Goal: Information Seeking & Learning: Check status

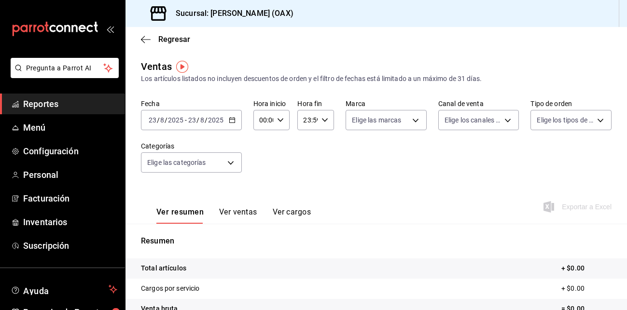
click at [411, 192] on div "Ver resumen Ver ventas Ver cargos Exportar a Excel" at bounding box center [377, 204] width 502 height 40
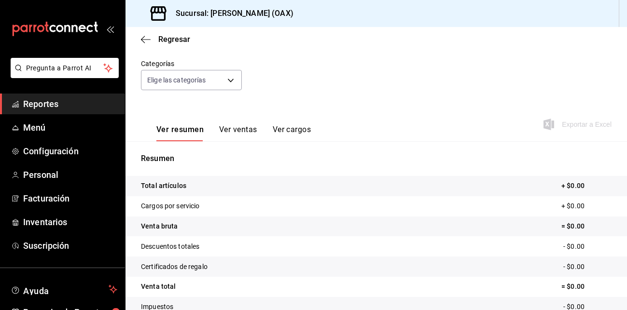
click at [244, 125] on button "Ver ventas" at bounding box center [238, 133] width 38 height 16
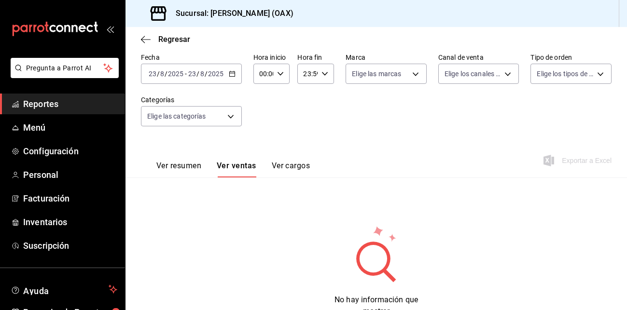
scroll to position [83, 0]
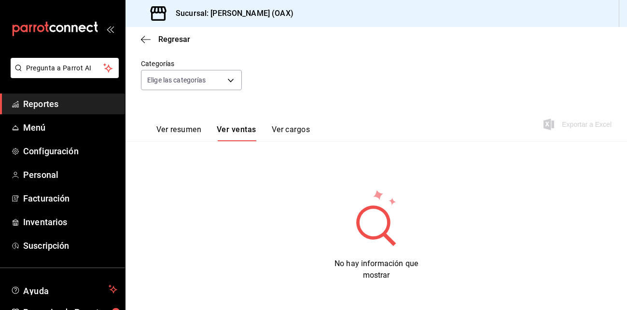
click at [292, 128] on button "Ver cargos" at bounding box center [291, 133] width 39 height 16
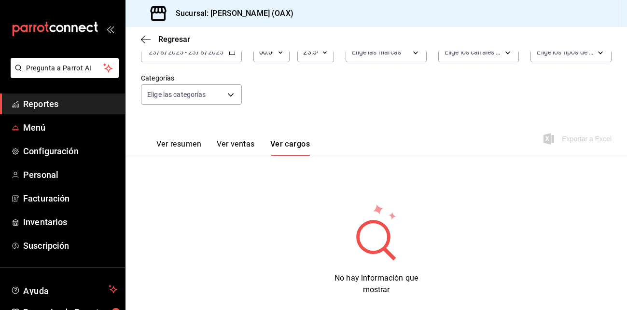
scroll to position [66, 0]
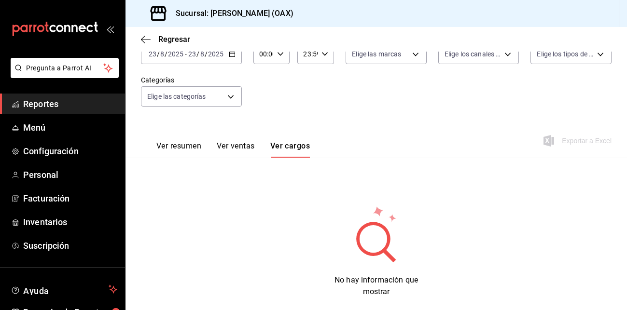
click at [39, 99] on span "Reportes" at bounding box center [70, 104] width 94 height 13
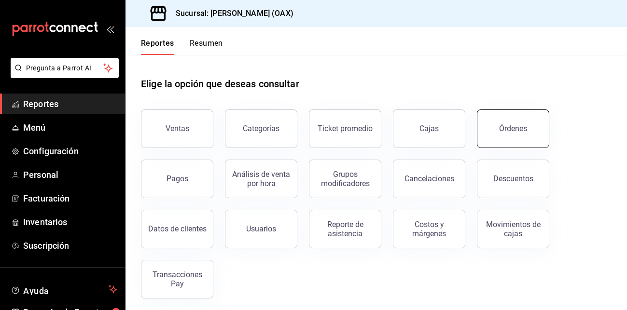
drag, startPoint x: 524, startPoint y: 132, endPoint x: 492, endPoint y: 132, distance: 32.4
click at [492, 132] on button "Órdenes" at bounding box center [513, 129] width 72 height 39
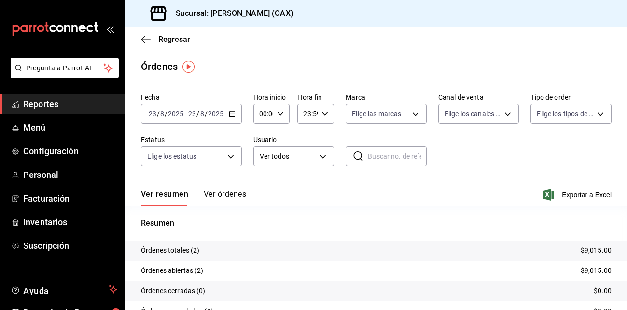
click at [504, 69] on div "Órdenes" at bounding box center [377, 66] width 502 height 14
click at [587, 46] on div "Regresar" at bounding box center [377, 39] width 502 height 25
click at [559, 66] on div "Órdenes" at bounding box center [377, 66] width 502 height 14
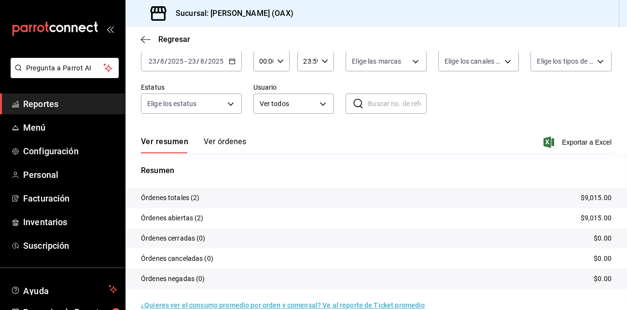
scroll to position [69, 0]
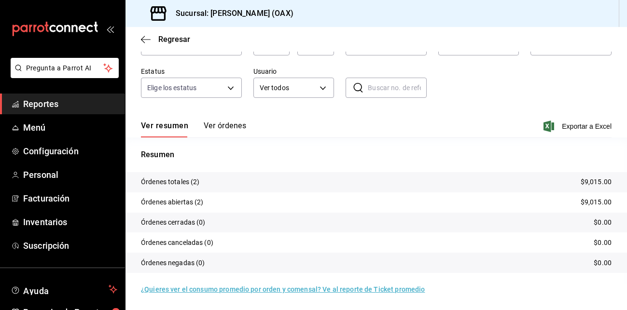
click at [174, 181] on p "Órdenes totales (2)" at bounding box center [170, 182] width 59 height 10
click at [189, 183] on p "Órdenes totales (2)" at bounding box center [170, 182] width 59 height 10
click at [221, 124] on button "Ver órdenes" at bounding box center [225, 129] width 42 height 16
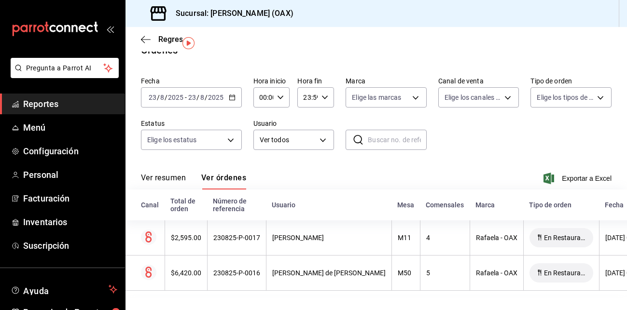
click at [490, 121] on div "Fecha [DATE] [DATE] - [DATE] [DATE] Hora inicio 00:00 Hora inicio Hora fin 23:5…" at bounding box center [376, 117] width 471 height 89
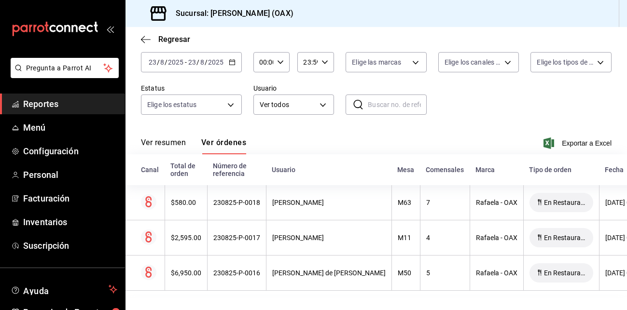
scroll to position [59, 0]
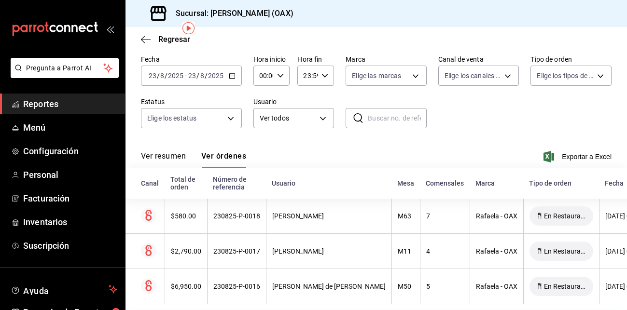
scroll to position [59, 0]
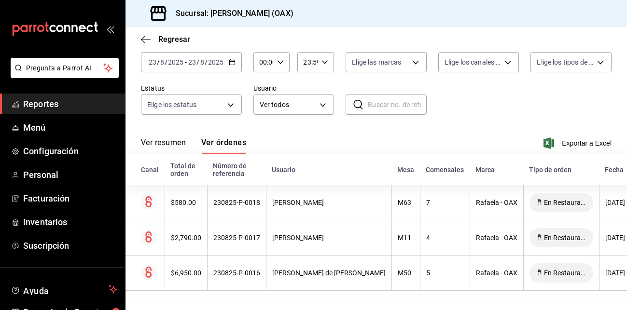
click at [493, 104] on div "Fecha [DATE] [DATE] - [DATE] [DATE] Hora inicio 00:00 Hora inicio Hora fin 23:5…" at bounding box center [376, 82] width 471 height 89
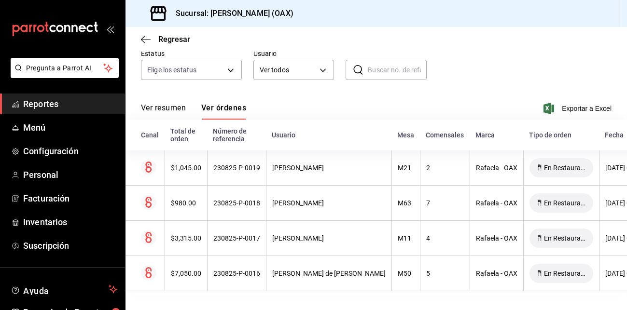
scroll to position [94, 0]
